Goal: Find specific page/section: Find specific page/section

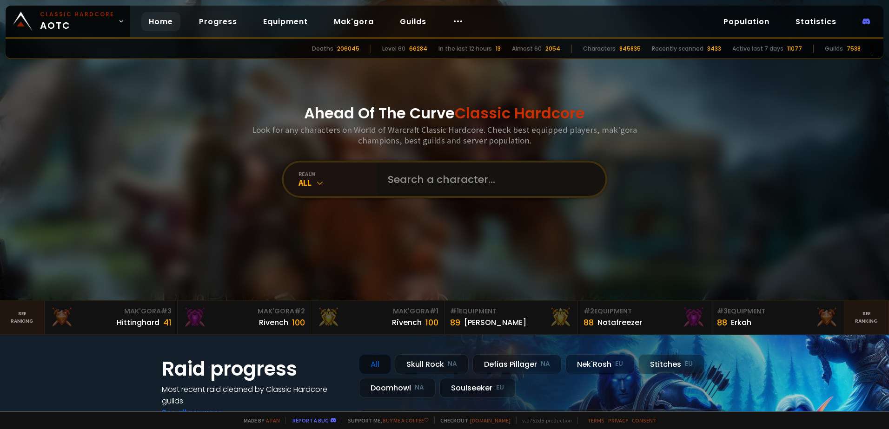
click at [427, 171] on input "text" at bounding box center [488, 179] width 212 height 33
type input "Comidus"
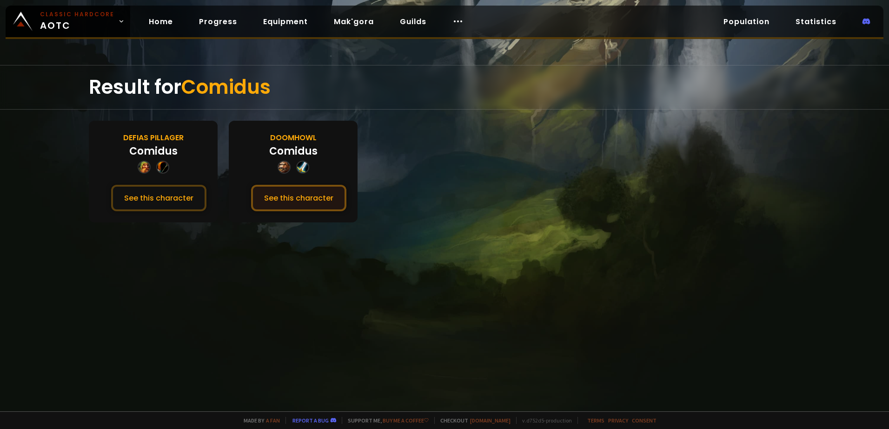
click at [301, 201] on button "See this character" at bounding box center [298, 198] width 95 height 26
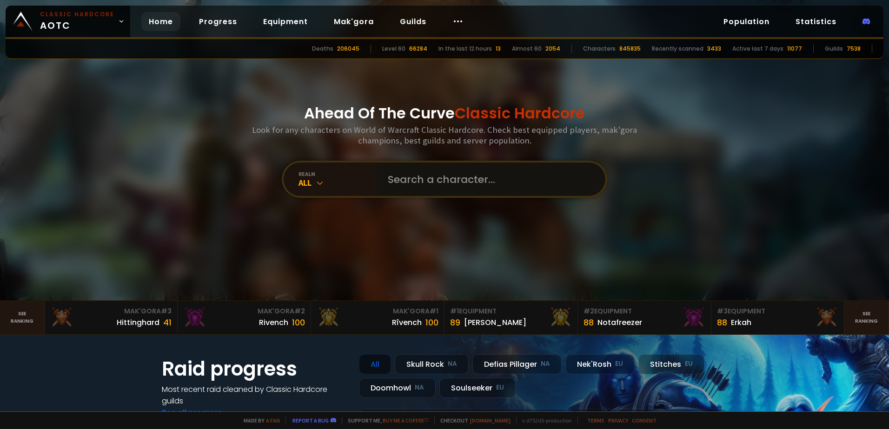
click at [446, 178] on input "text" at bounding box center [488, 179] width 212 height 33
type input "Comi"
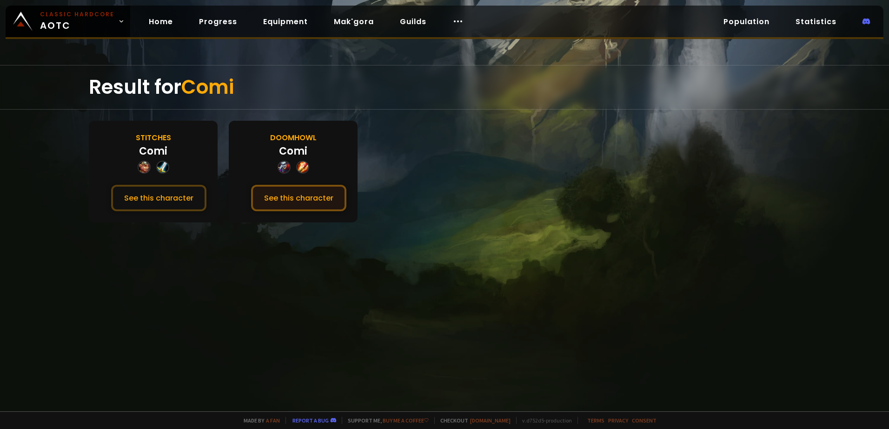
click at [315, 201] on button "See this character" at bounding box center [298, 198] width 95 height 26
